Goal: Task Accomplishment & Management: Complete application form

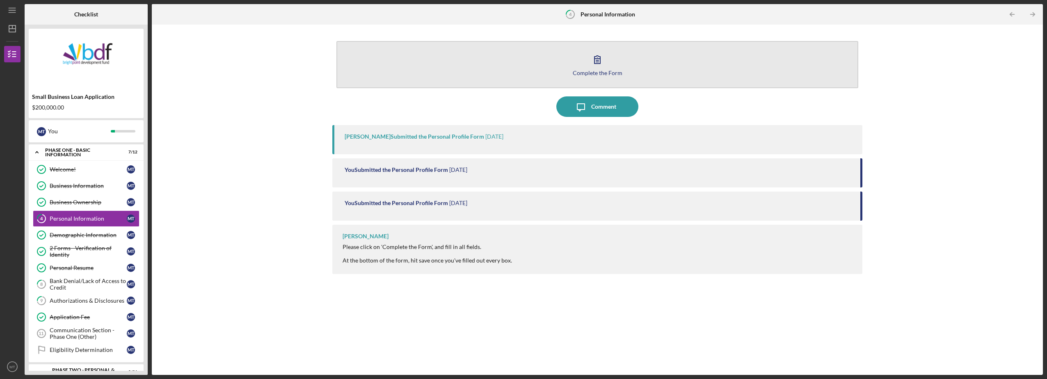
click at [601, 61] on icon "button" at bounding box center [597, 59] width 21 height 21
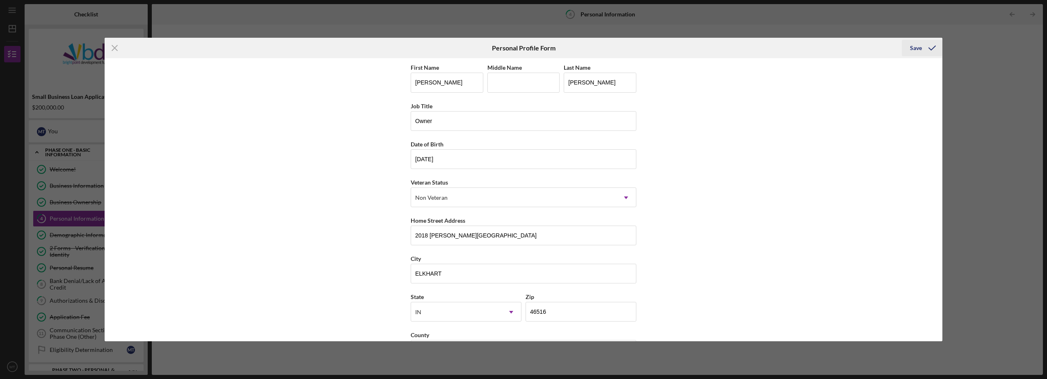
click at [918, 51] on div "Save" at bounding box center [916, 48] width 12 height 16
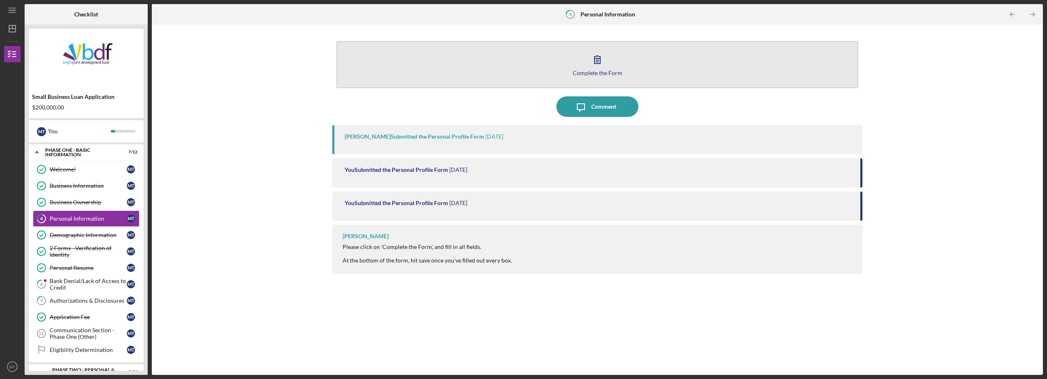
click at [593, 69] on icon "button" at bounding box center [597, 59] width 21 height 21
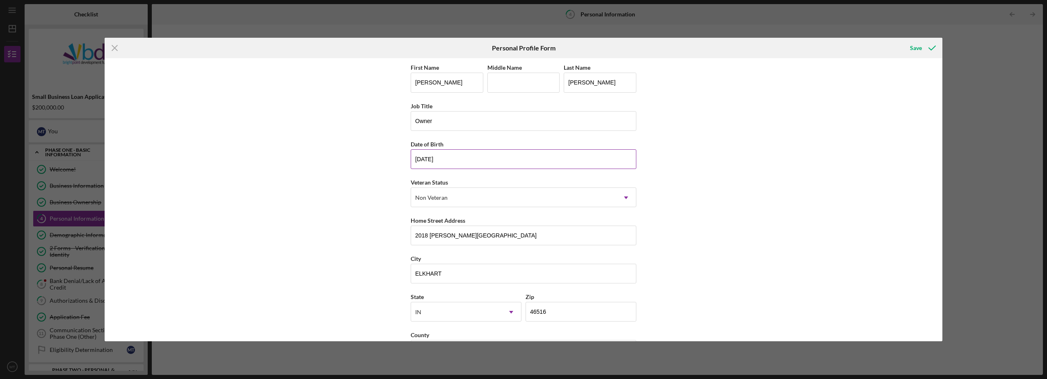
scroll to position [31, 0]
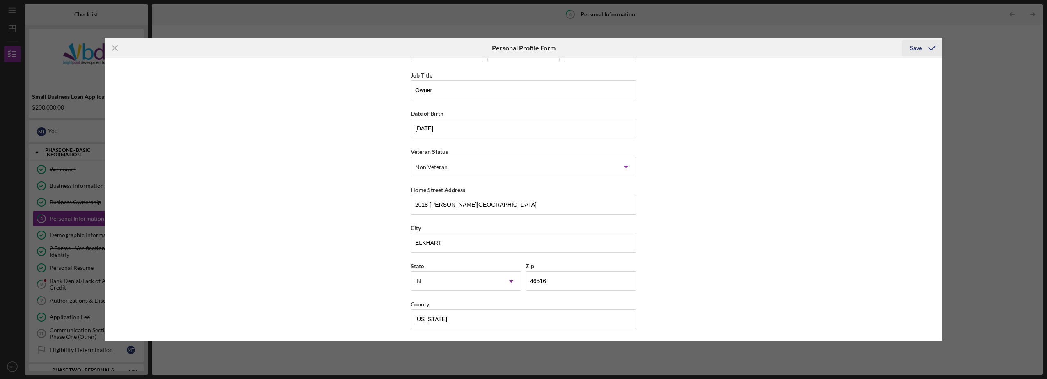
click at [917, 50] on div "Save" at bounding box center [916, 48] width 12 height 16
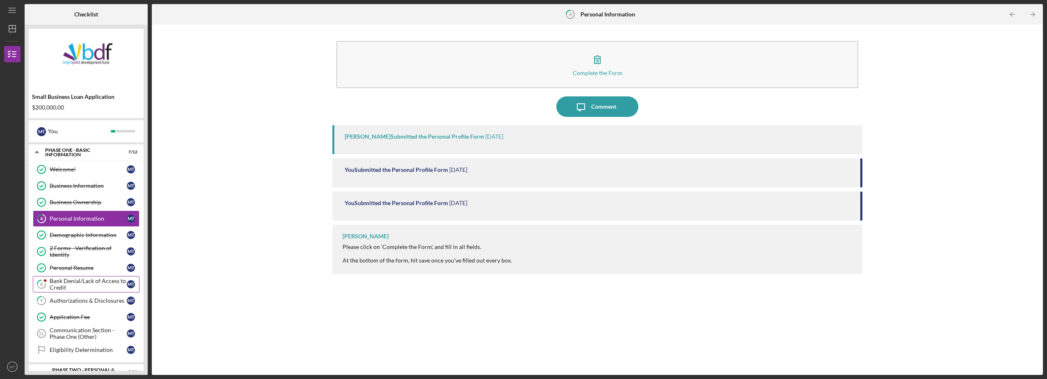
click at [104, 282] on div "Bank Denial/Lack of Access to Credit" at bounding box center [88, 284] width 77 height 13
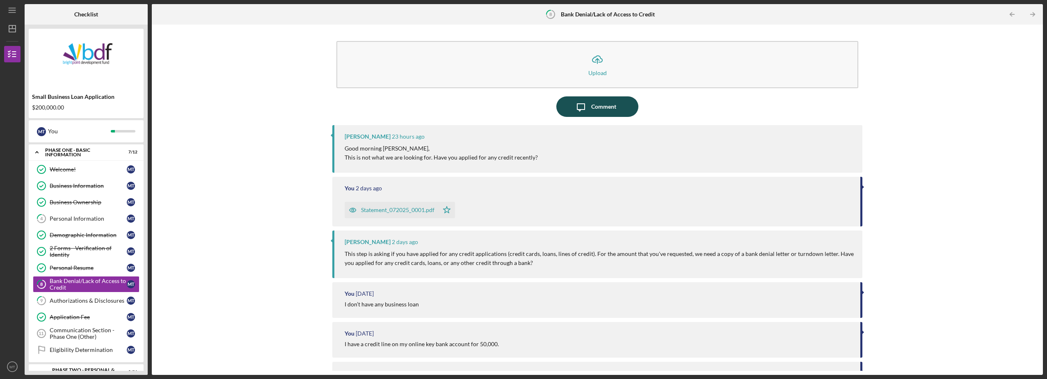
click at [597, 106] on div "Comment" at bounding box center [603, 106] width 25 height 21
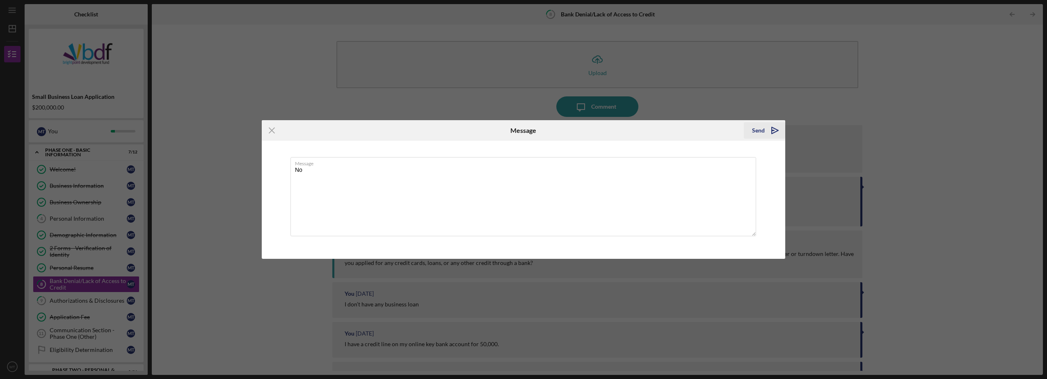
type textarea "No"
click at [759, 133] on div "Send" at bounding box center [758, 130] width 13 height 16
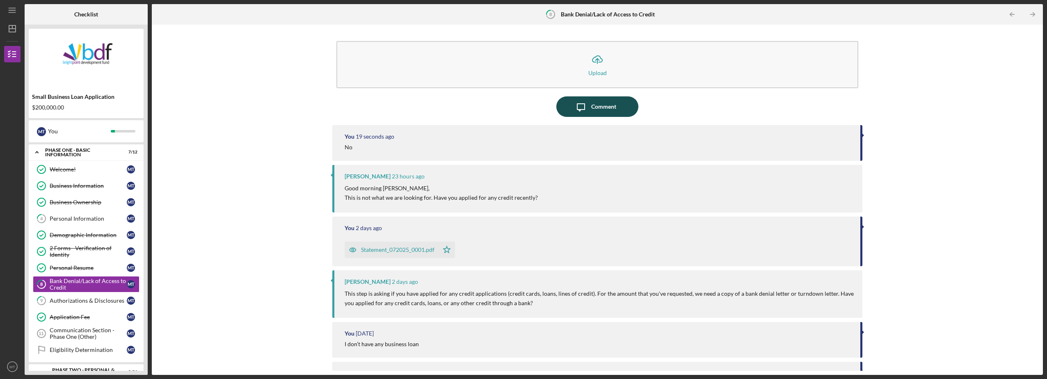
click at [597, 108] on div "Comment" at bounding box center [603, 106] width 25 height 21
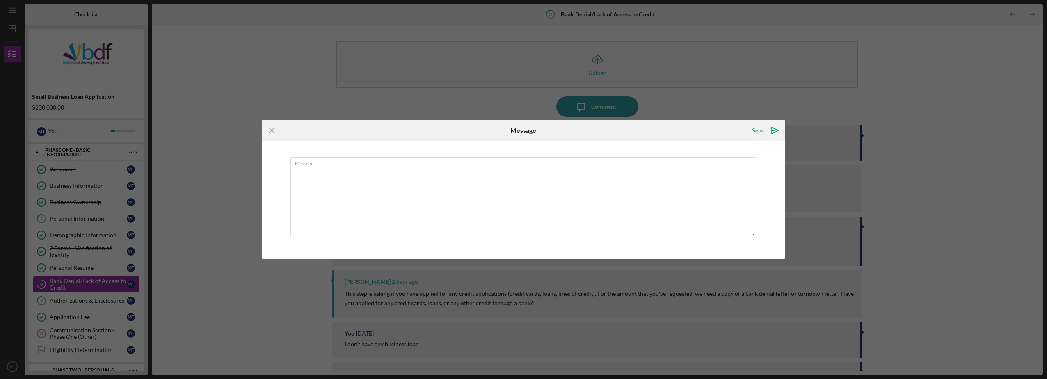
click at [784, 100] on div "Icon/Menu Close Message Send Icon/icon-invite-send Message Cancel Send Icon/ico…" at bounding box center [523, 189] width 1047 height 379
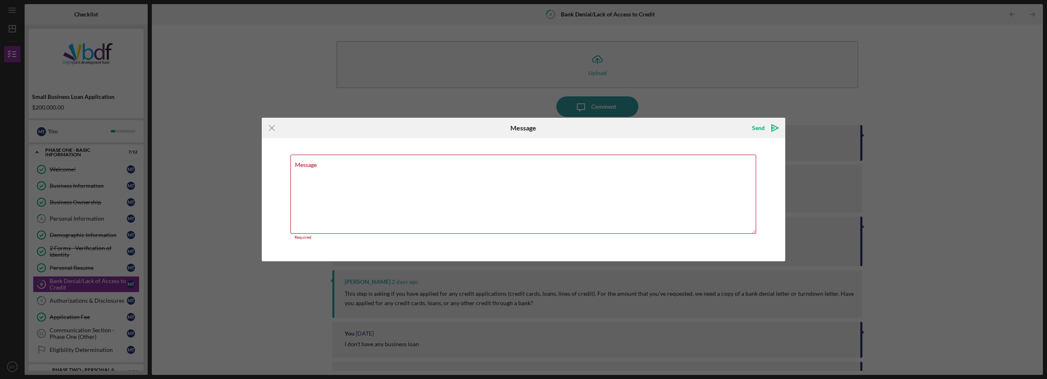
click at [82, 302] on div "Icon/Menu Close Message Send Icon/icon-invite-send Message Required Cancel Send…" at bounding box center [523, 189] width 1047 height 379
click at [272, 330] on div "Icon/Menu Close Message Send Icon/icon-invite-send Message Required Cancel Send…" at bounding box center [523, 189] width 1047 height 379
click at [274, 129] on icon "Icon/Menu Close" at bounding box center [272, 128] width 21 height 21
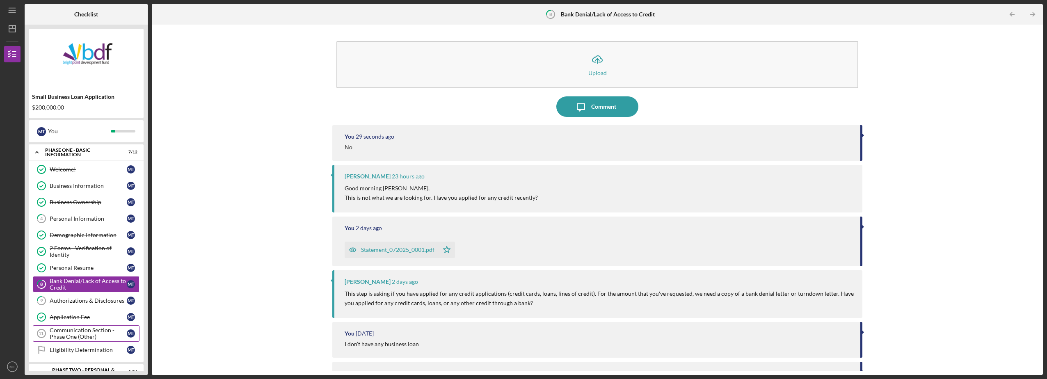
scroll to position [69, 0]
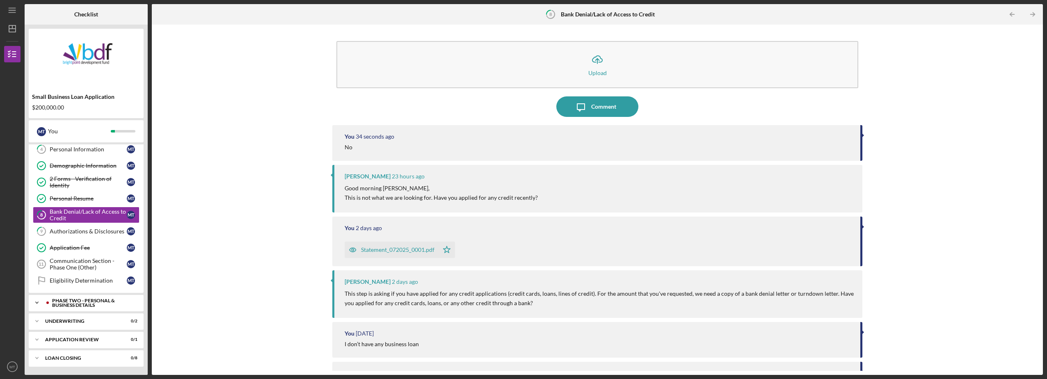
click at [65, 304] on div "PHASE TWO - PERSONAL & BUSINESS DETAILS" at bounding box center [92, 302] width 81 height 9
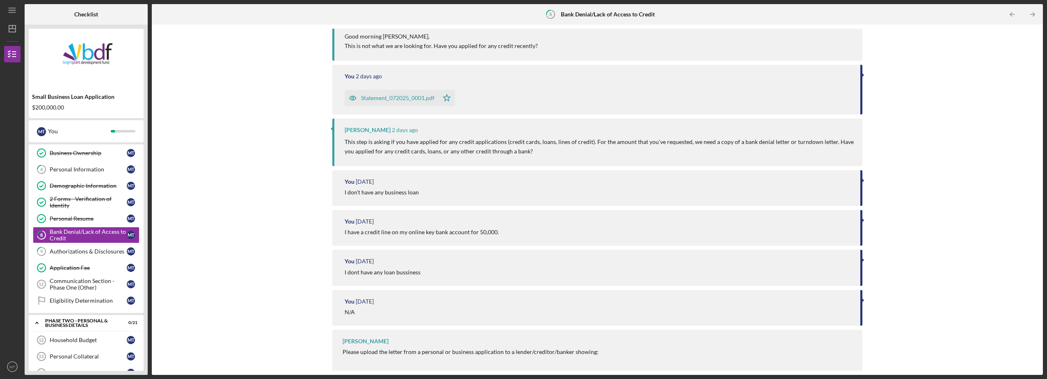
scroll to position [0, 0]
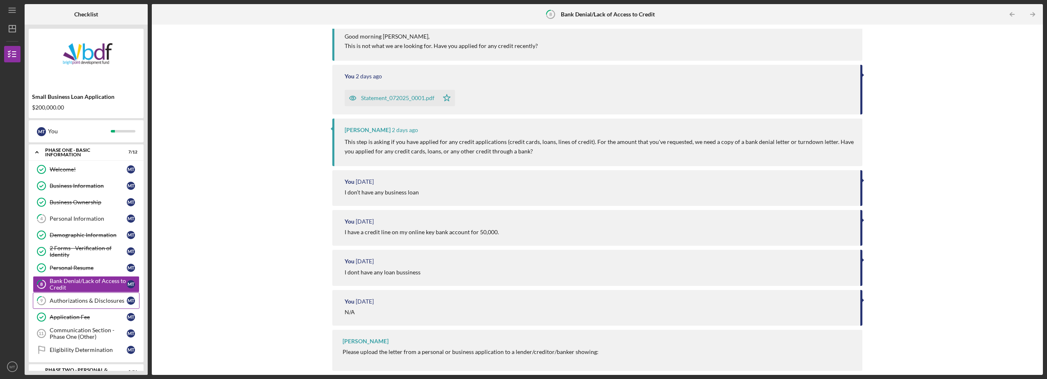
click at [81, 301] on div "Authorizations & Disclosures" at bounding box center [88, 301] width 77 height 7
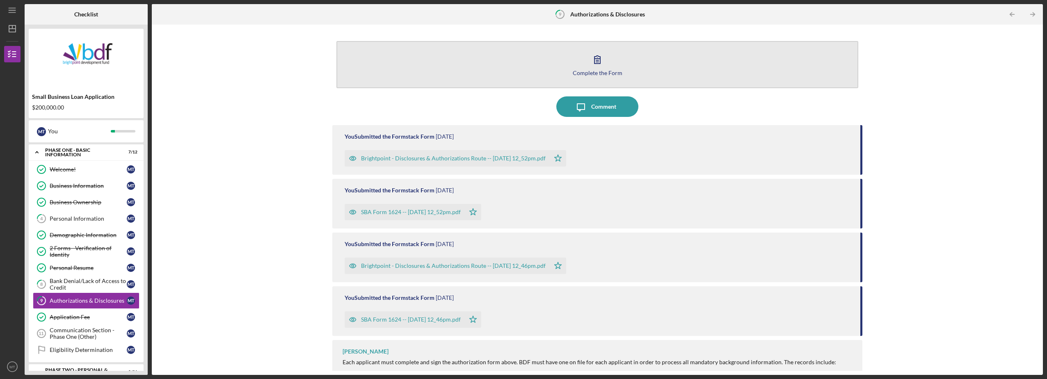
click at [604, 74] on div "Complete the Form" at bounding box center [598, 73] width 50 height 6
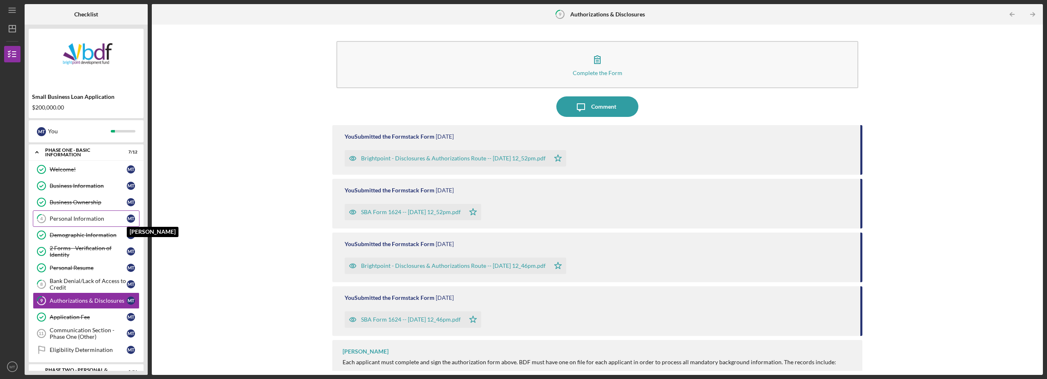
click at [130, 222] on div "M T" at bounding box center [131, 219] width 8 height 8
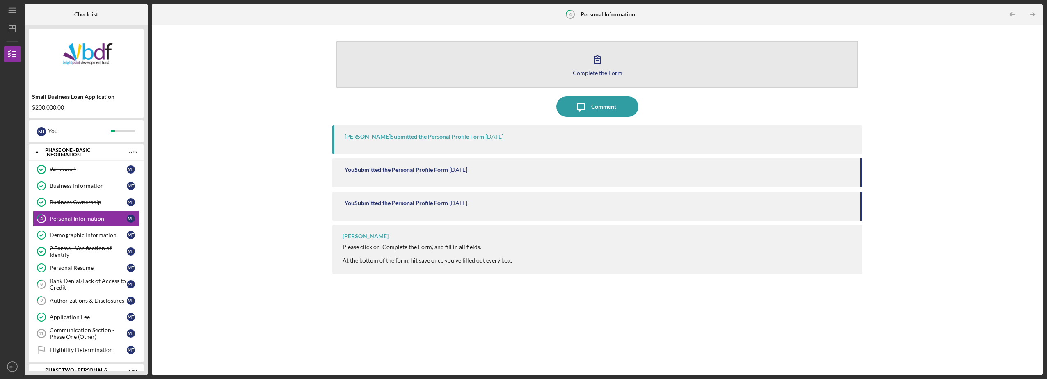
click at [595, 62] on icon "button" at bounding box center [598, 60] width 6 height 8
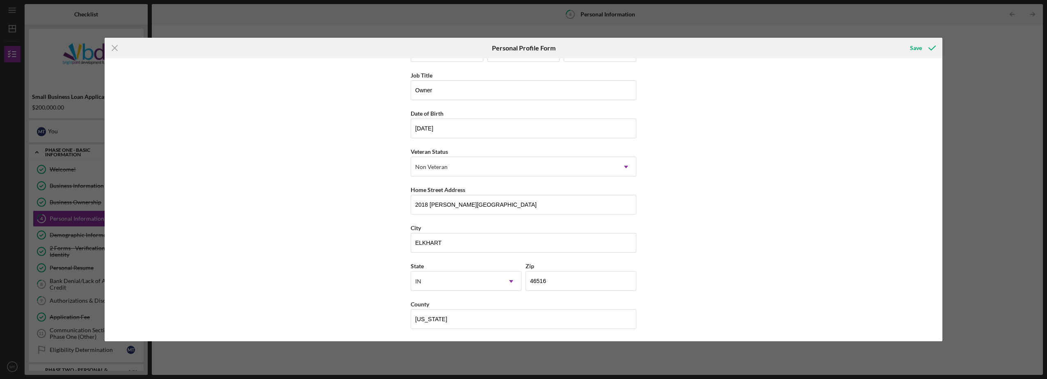
scroll to position [31, 0]
drag, startPoint x: 940, startPoint y: 152, endPoint x: 943, endPoint y: 123, distance: 29.3
click at [943, 123] on div "Icon/Menu Close Personal Profile Form Save First Name [PERSON_NAME] Middle Name…" at bounding box center [523, 189] width 1047 height 379
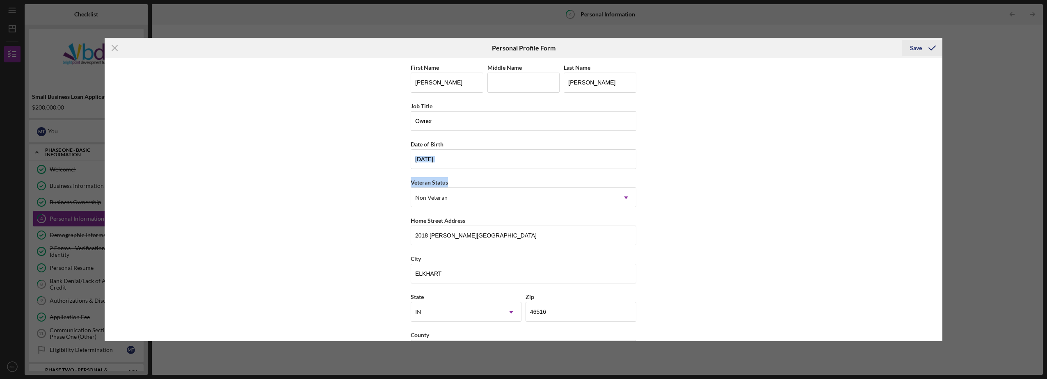
click at [916, 46] on div "Save" at bounding box center [916, 48] width 12 height 16
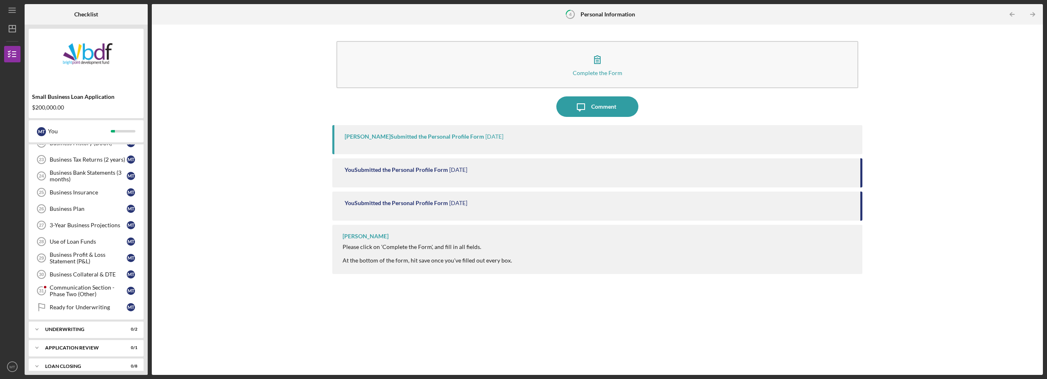
scroll to position [419, 0]
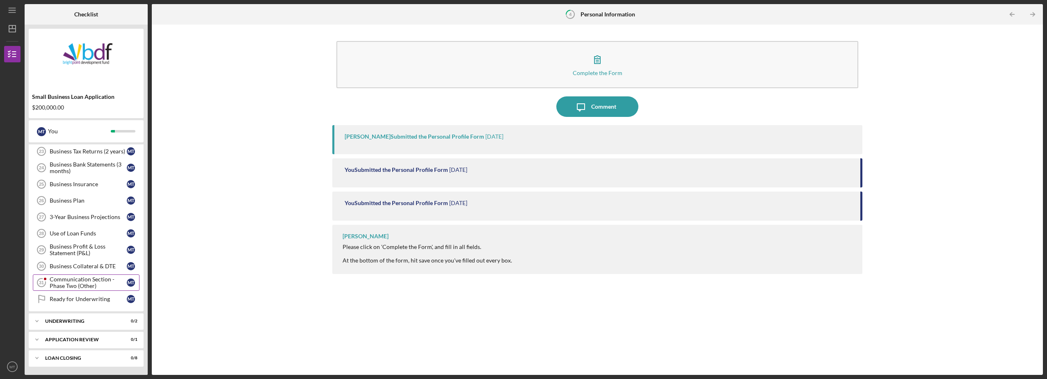
drag, startPoint x: 79, startPoint y: 284, endPoint x: 92, endPoint y: 280, distance: 13.9
click at [79, 284] on div "Communication Section - Phase Two (Other)" at bounding box center [88, 282] width 77 height 13
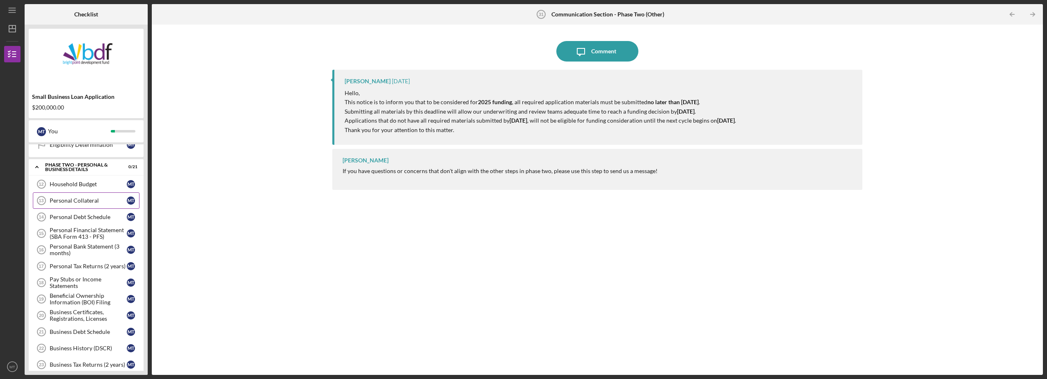
scroll to position [123, 0]
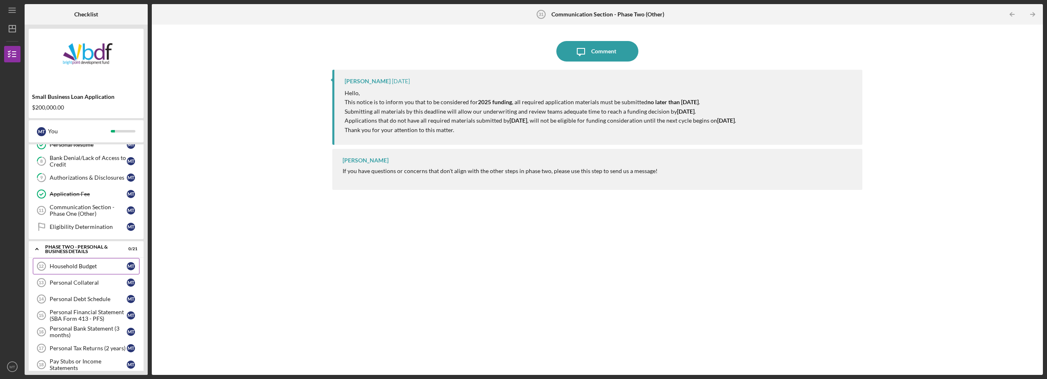
click at [67, 263] on div "Household Budget" at bounding box center [88, 266] width 77 height 7
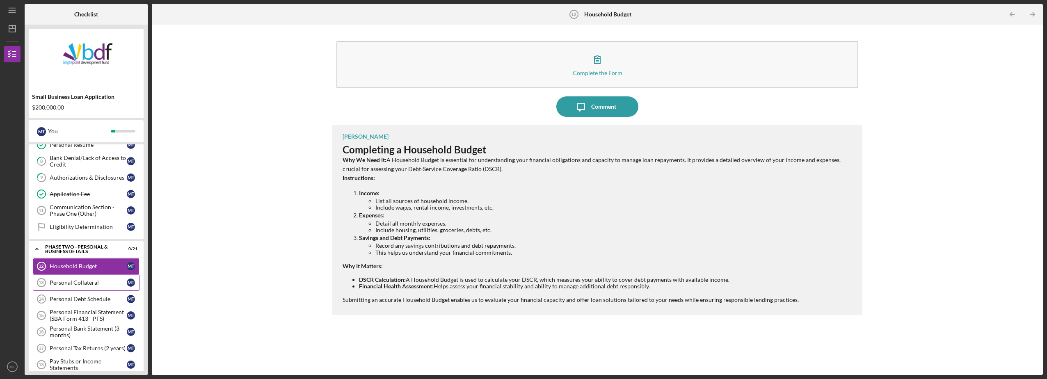
click at [62, 284] on div "Personal Collateral" at bounding box center [88, 282] width 77 height 7
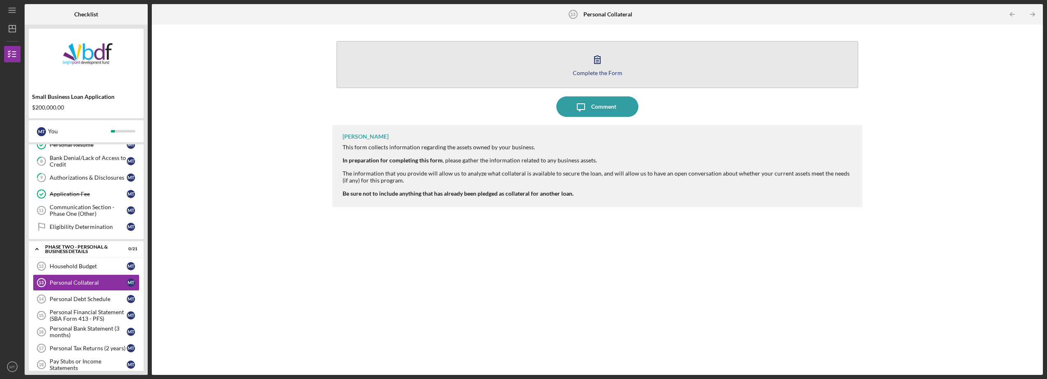
click at [596, 67] on icon "button" at bounding box center [597, 59] width 21 height 21
